Goal: Transaction & Acquisition: Purchase product/service

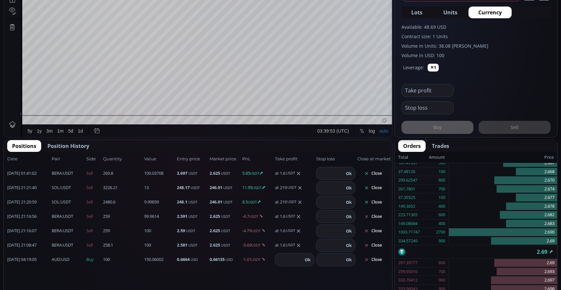
scroll to position [263, 0]
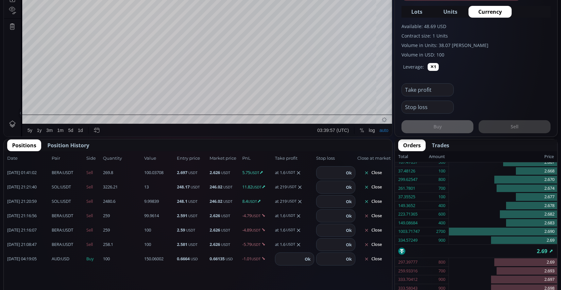
click at [63, 187] on span "SOL :USDT" at bounding box center [61, 187] width 19 height 7
click at [52, 186] on b "SOL" at bounding box center [56, 187] width 8 height 6
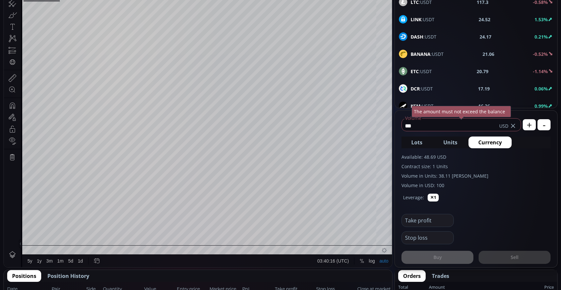
scroll to position [5, 0]
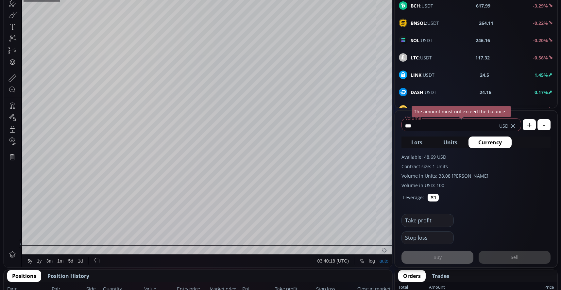
click at [419, 42] on b "SOL" at bounding box center [415, 40] width 9 height 6
type input "****"
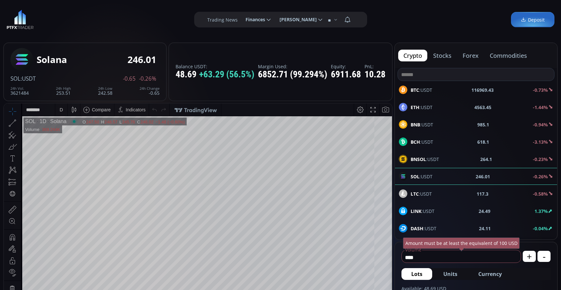
click at [65, 111] on div "D" at bounding box center [61, 110] width 12 height 12
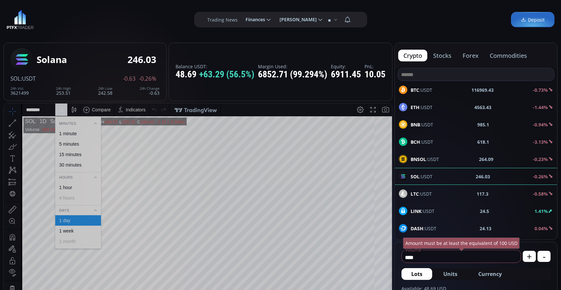
click at [70, 132] on div "1 minute" at bounding box center [68, 133] width 18 height 5
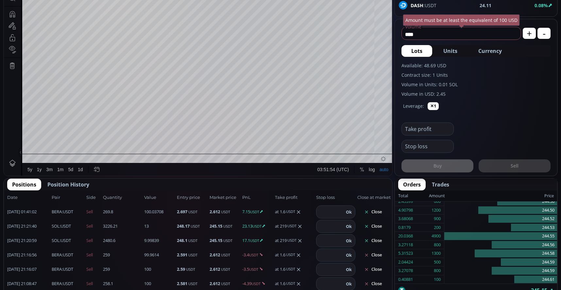
scroll to position [229, 0]
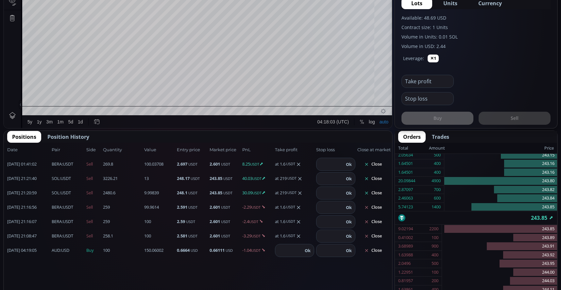
scroll to position [196, 0]
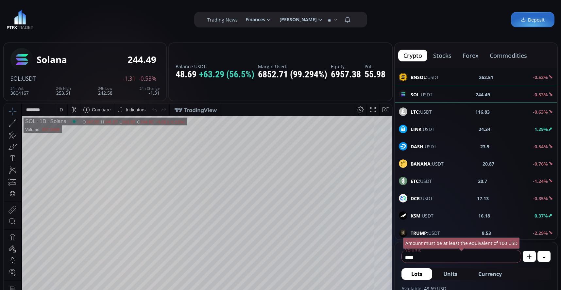
scroll to position [98, 0]
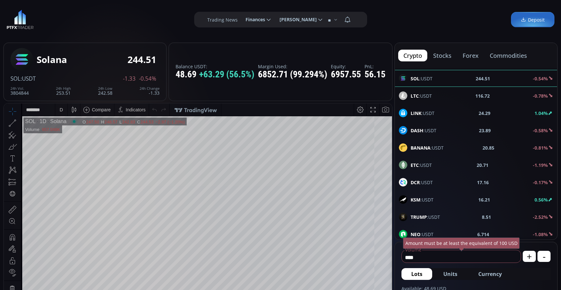
click at [62, 109] on div "D" at bounding box center [61, 109] width 3 height 5
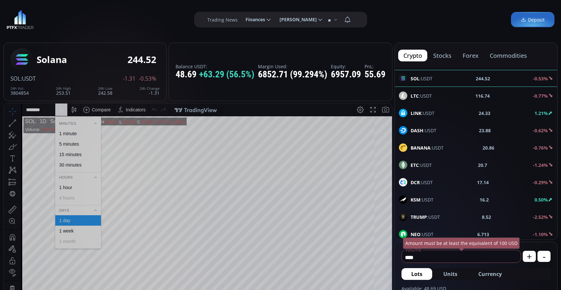
click at [71, 131] on div "1 minute" at bounding box center [78, 133] width 46 height 10
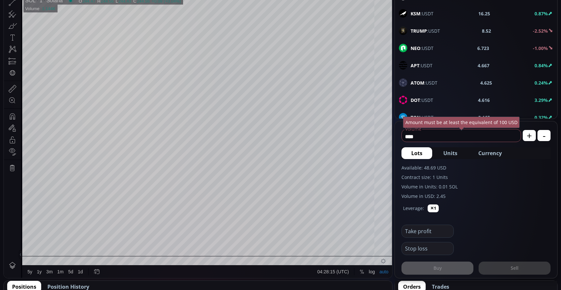
scroll to position [131, 0]
